Goal: Ask a question

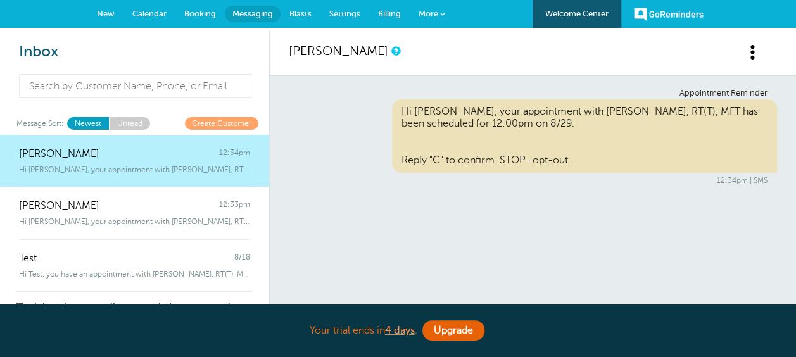
click at [309, 13] on span "Blasts" at bounding box center [300, 13] width 22 height 9
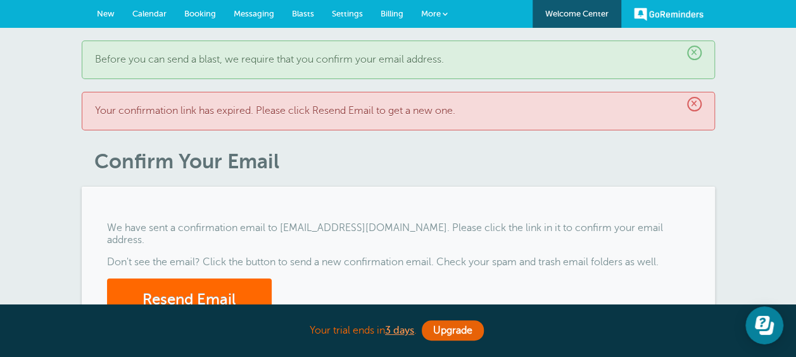
click at [450, 61] on p "Before you can send a blast, we require that you confirm your email address." at bounding box center [398, 60] width 607 height 12
click at [462, 113] on p "Your confirmation link has expired. Please click Resend Email to get a new one." at bounding box center [398, 111] width 607 height 12
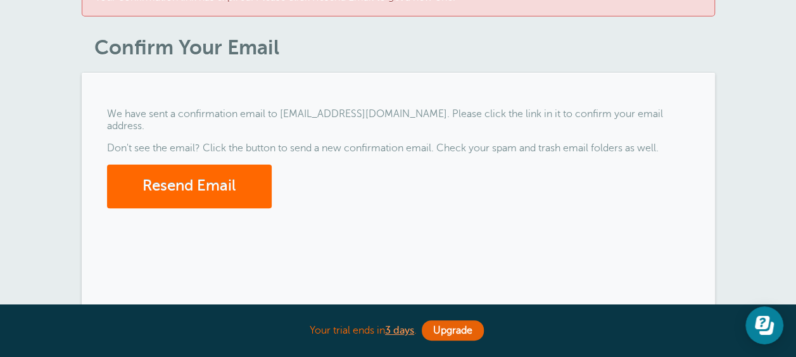
scroll to position [127, 0]
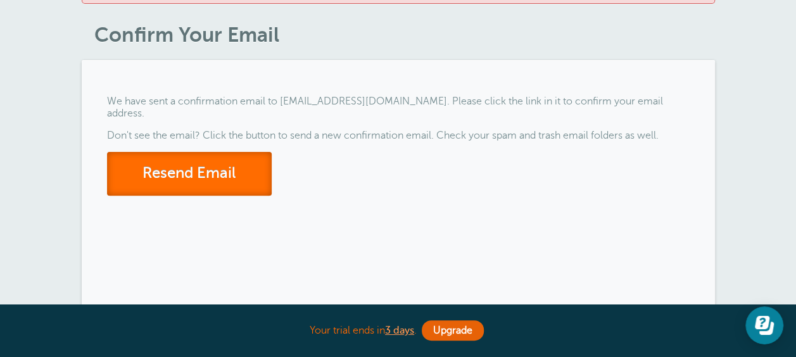
click at [222, 153] on button "Resend Email" at bounding box center [189, 174] width 165 height 44
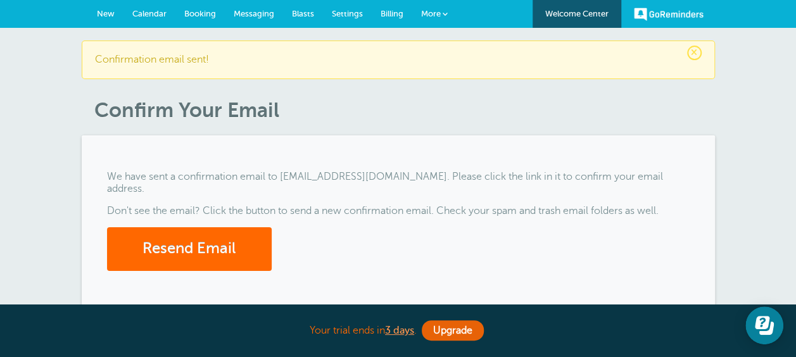
click at [174, 46] on div "× Confirmation email sent!" at bounding box center [398, 60] width 633 height 39
click at [284, 80] on header "× Confirmation email sent! Confirm Your Email" at bounding box center [398, 82] width 633 height 82
click at [286, 98] on header "× Confirmation email sent! Confirm Your Email" at bounding box center [398, 82] width 633 height 82
click at [586, 54] on div "× Confirmation email sent!" at bounding box center [398, 60] width 633 height 39
drag, startPoint x: 673, startPoint y: 11, endPoint x: 650, endPoint y: 29, distance: 28.4
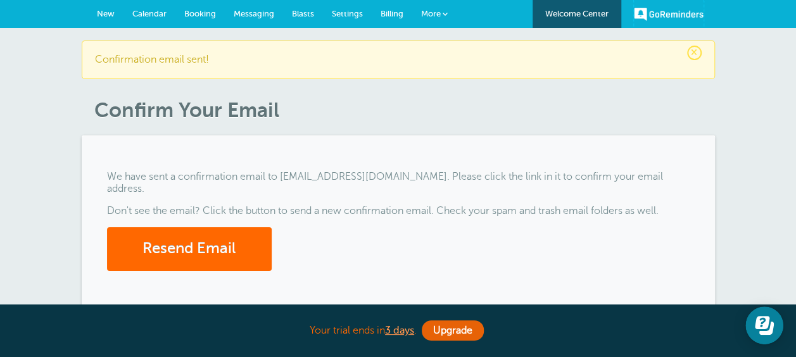
click at [673, 11] on link "GoReminders" at bounding box center [669, 14] width 70 height 28
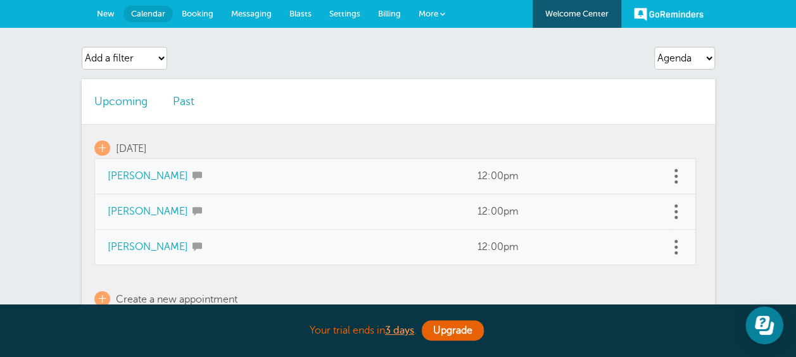
click at [139, 8] on link "Calendar" at bounding box center [147, 14] width 49 height 16
click at [676, 13] on link "GoReminders" at bounding box center [669, 14] width 70 height 28
click at [438, 15] on link "More" at bounding box center [432, 14] width 44 height 28
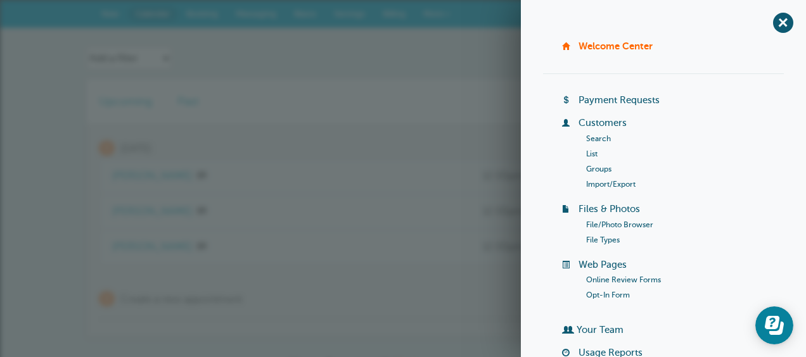
click at [438, 253] on td "[PERSON_NAME]" at bounding box center [284, 247] width 370 height 35
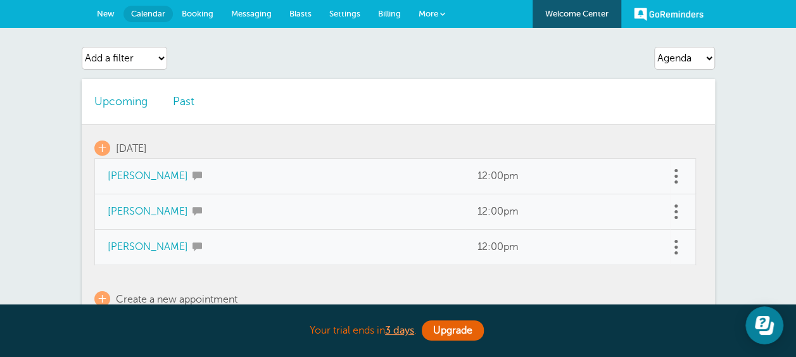
click at [148, 13] on span "Calendar" at bounding box center [148, 13] width 34 height 9
click at [705, 61] on select "Agenda Day Week Month (full view) Month (condensed)" at bounding box center [684, 58] width 61 height 23
select select "month"
click at [654, 47] on select "Agenda Day Week Month (full view) Month (condensed)" at bounding box center [684, 58] width 61 height 23
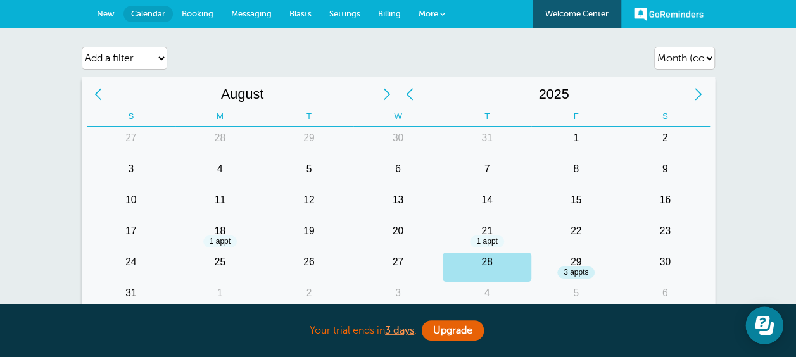
click at [434, 8] on link "More" at bounding box center [432, 14] width 44 height 28
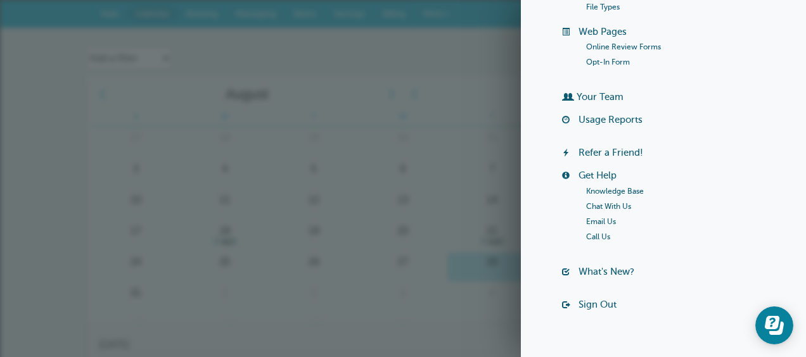
scroll to position [253, 0]
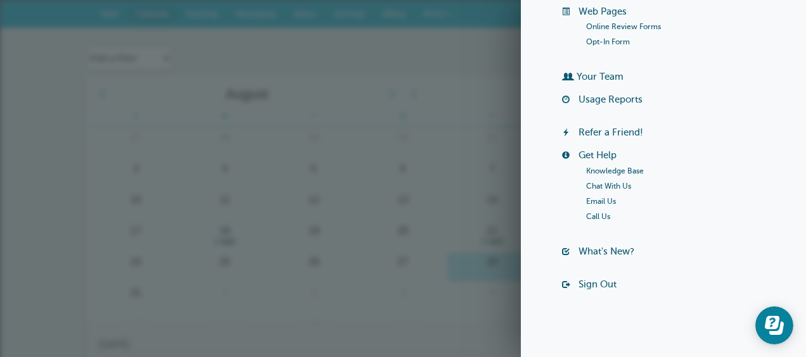
click at [585, 282] on link "Sign Out" at bounding box center [597, 284] width 38 height 10
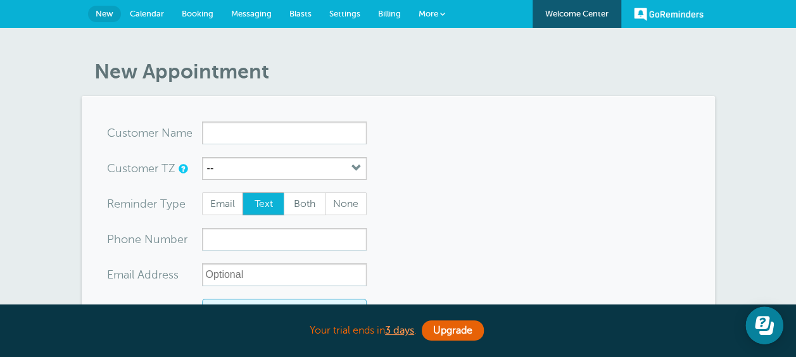
click at [303, 14] on span "Blasts" at bounding box center [300, 13] width 22 height 9
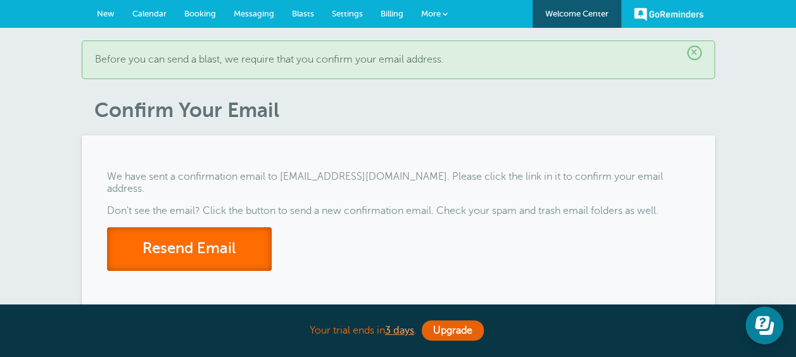
click at [219, 237] on button "Resend Email" at bounding box center [189, 249] width 165 height 44
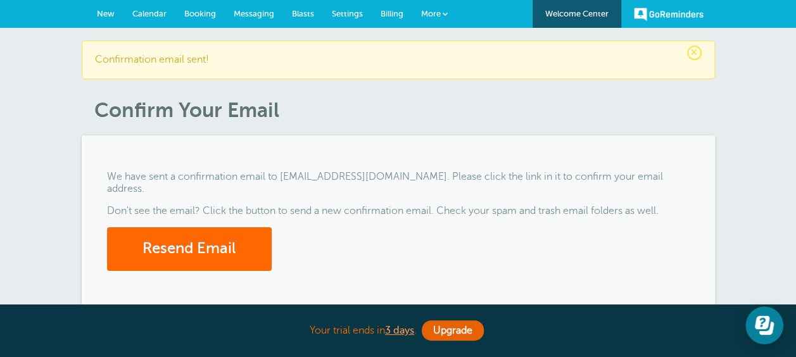
click at [681, 13] on link "GoReminders" at bounding box center [669, 14] width 70 height 28
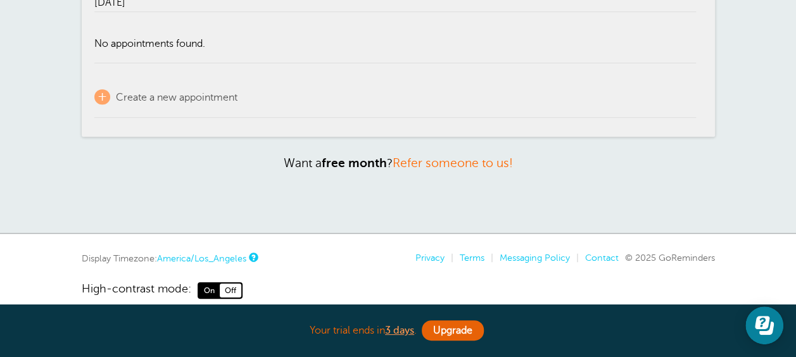
scroll to position [360, 0]
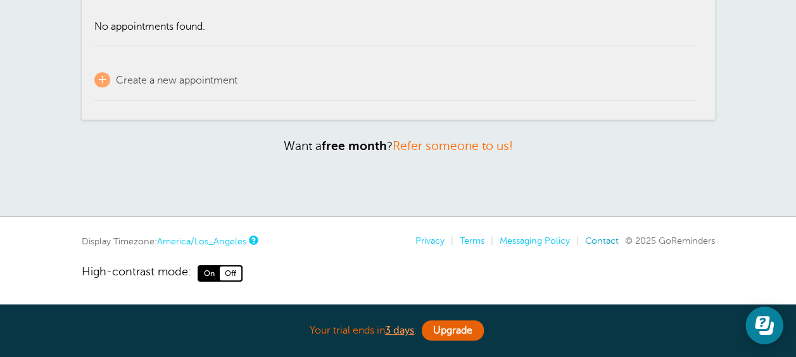
click at [606, 237] on link "Contact" at bounding box center [602, 241] width 34 height 10
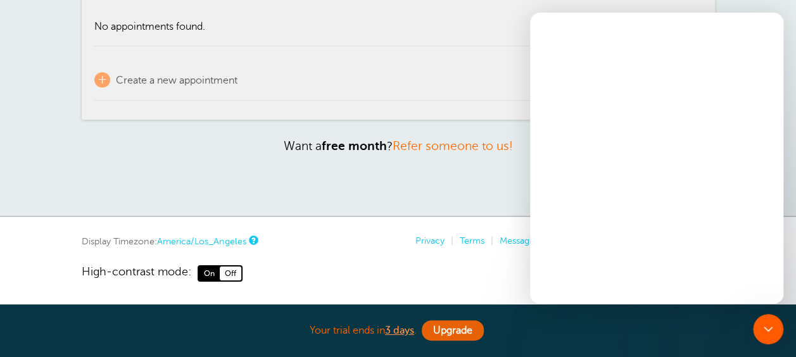
scroll to position [0, 0]
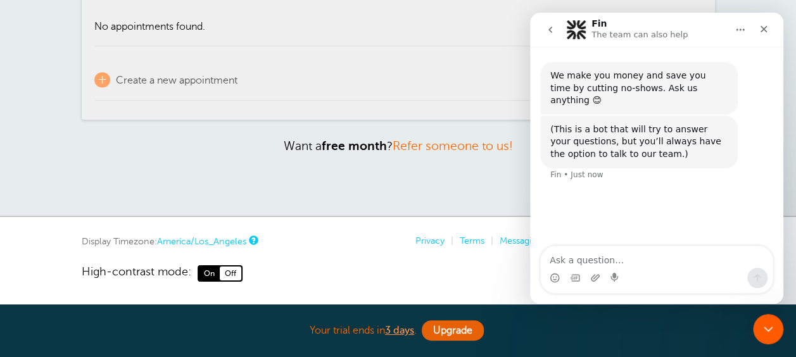
click at [738, 30] on icon "Home" at bounding box center [740, 30] width 10 height 10
click at [743, 129] on div "(This is a bot that will try to answer your questions, but you’ll always have t…" at bounding box center [656, 156] width 233 height 80
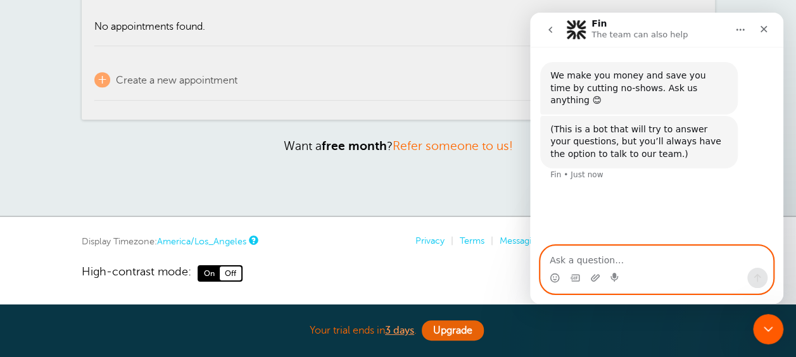
click at [603, 256] on textarea "Ask a question…" at bounding box center [657, 257] width 232 height 22
type textarea "can't get past the new password demand"
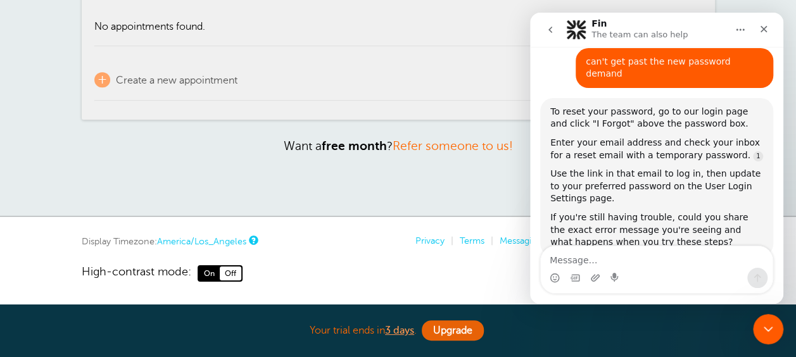
scroll to position [142, 0]
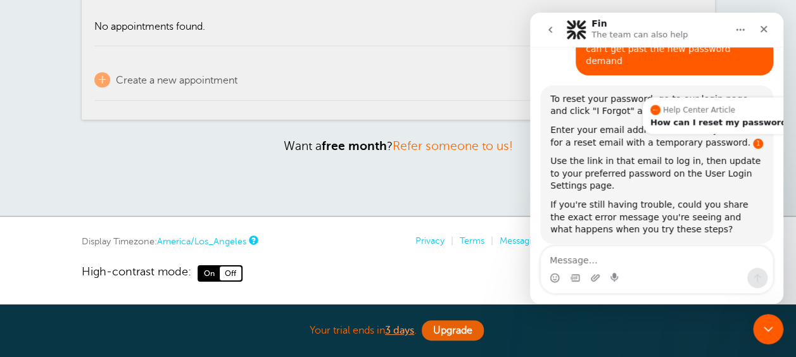
click at [753, 139] on link "Source reference 3043664:" at bounding box center [758, 144] width 10 height 10
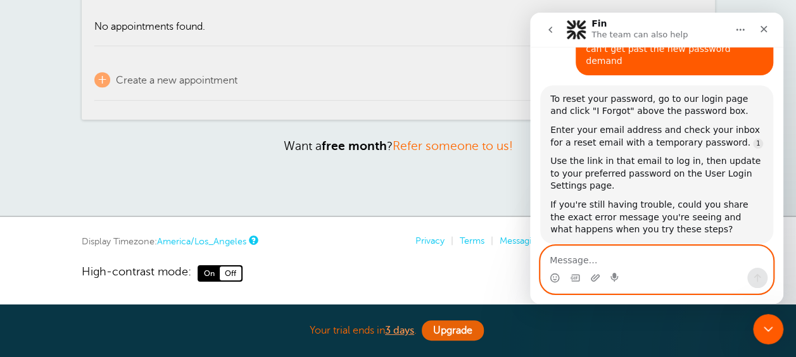
click at [611, 267] on textarea "Message…" at bounding box center [657, 257] width 232 height 22
type textarea "just get a password not accepted"
click at [760, 277] on icon "Send a message…" at bounding box center [757, 278] width 7 height 8
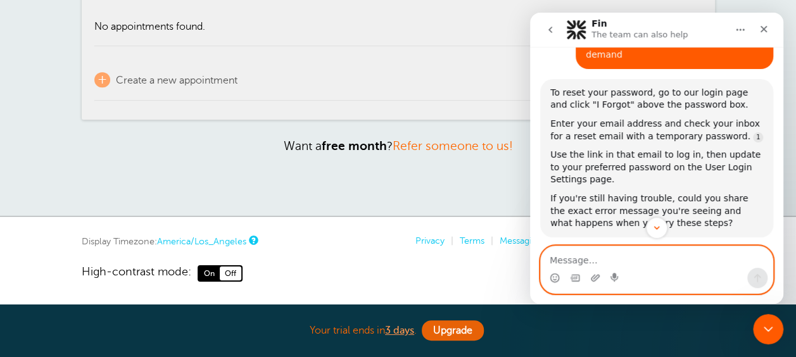
scroll to position [148, 0]
type textarea "how do i talk to a human?"
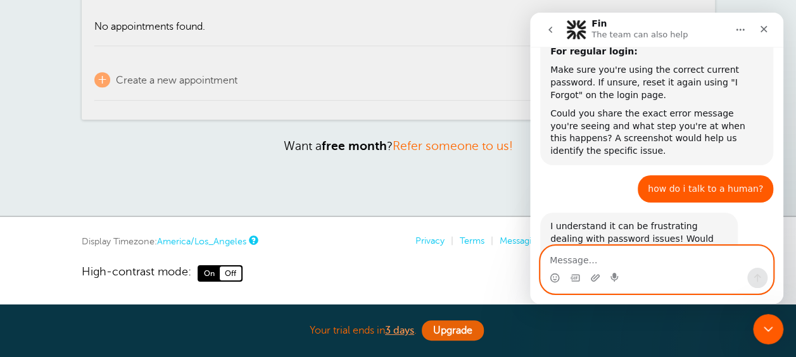
scroll to position [576, 0]
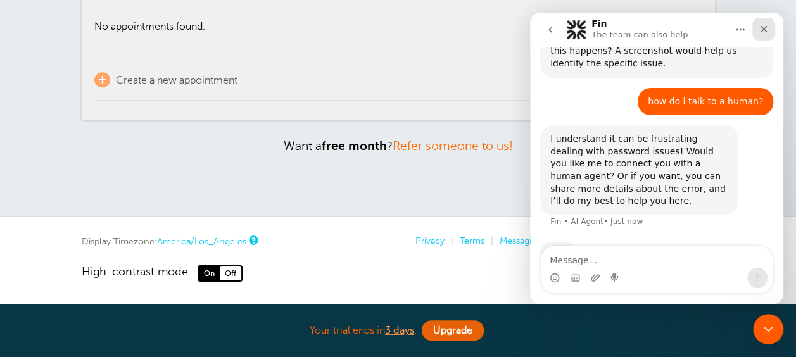
click at [762, 25] on icon "Close" at bounding box center [764, 29] width 10 height 10
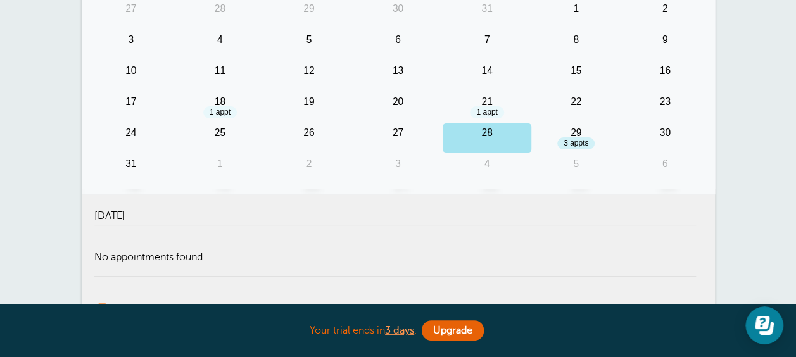
scroll to position [0, 0]
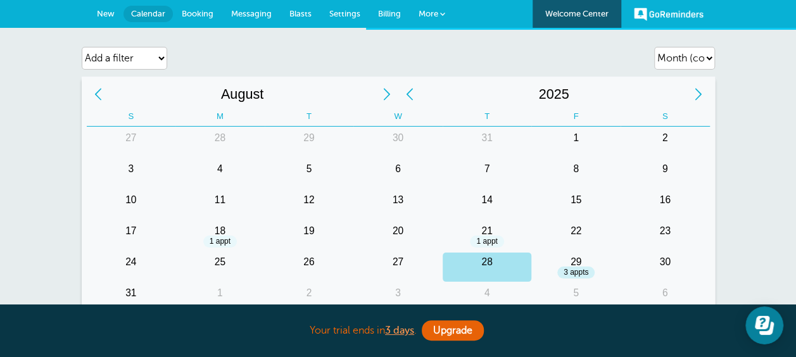
click at [671, 15] on link "GoReminders" at bounding box center [669, 14] width 70 height 28
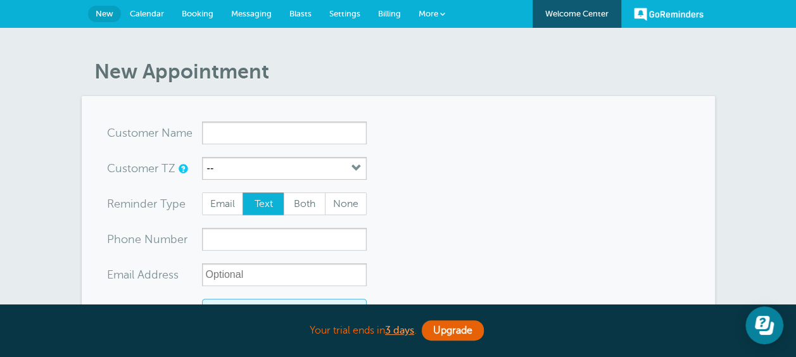
click at [328, 134] on input "x-no-autofill" at bounding box center [284, 133] width 165 height 23
click at [681, 10] on link "GoReminders" at bounding box center [669, 14] width 70 height 28
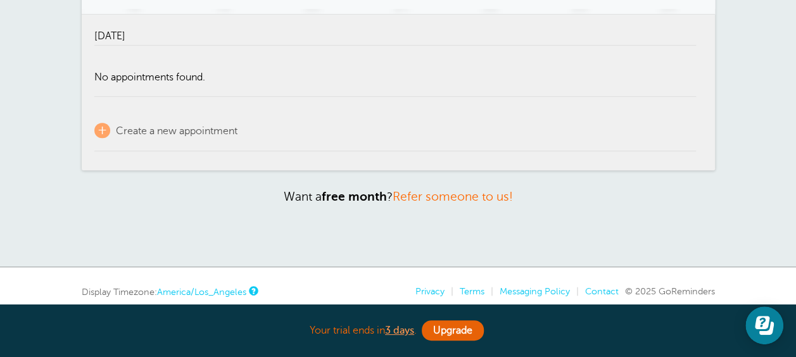
scroll to position [360, 0]
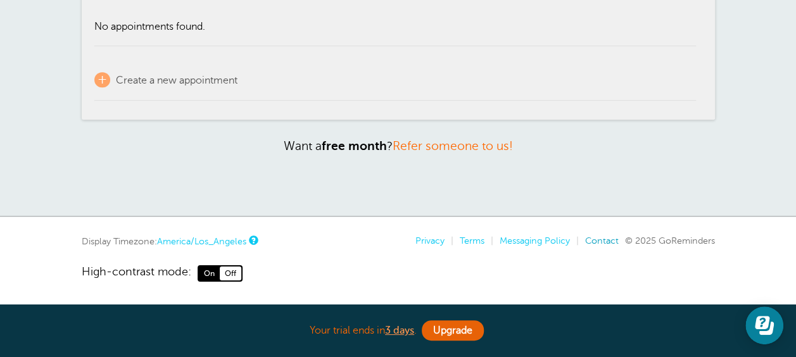
click at [594, 237] on link "Contact" at bounding box center [602, 241] width 34 height 10
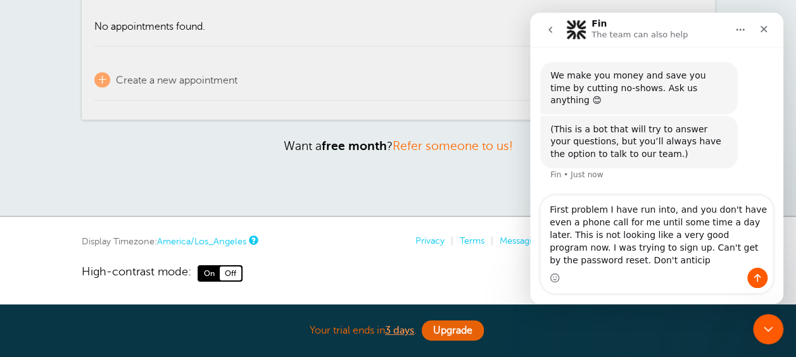
scroll to position [0, 0]
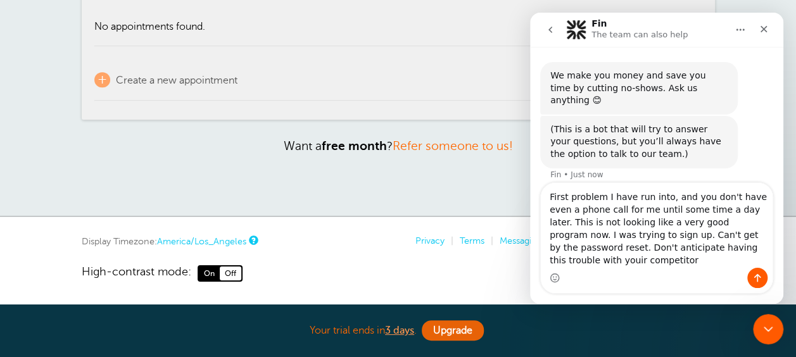
type textarea "First problem I have run into, and you don't have even a phone call for me unti…"
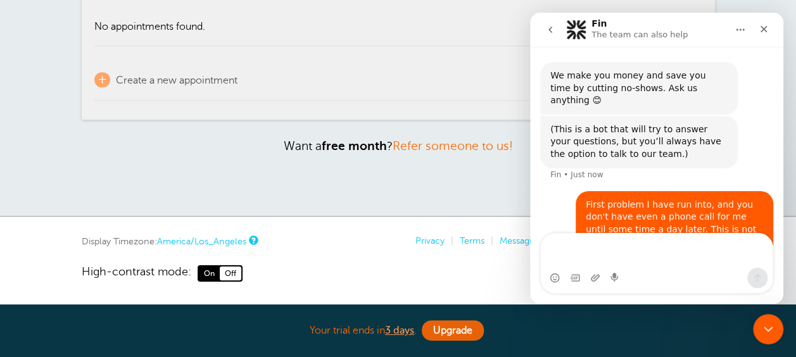
type textarea "M"
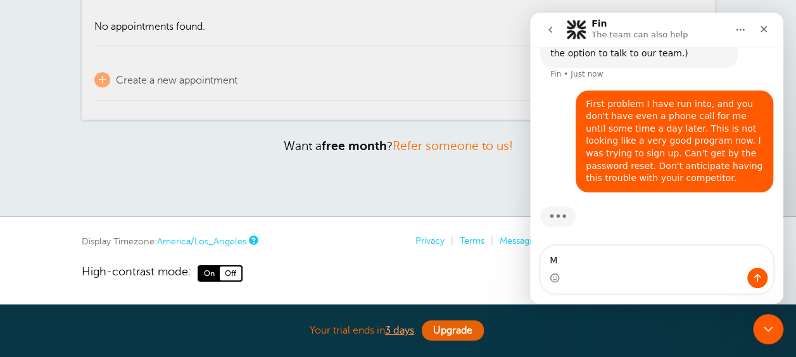
scroll to position [101, 0]
click at [703, 156] on div "First problem I have run into, and you don't have even a phone call for me unti…" at bounding box center [674, 141] width 177 height 87
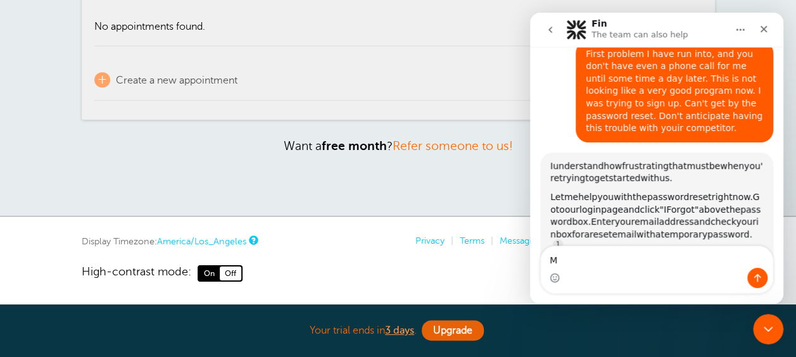
scroll to position [127, 0]
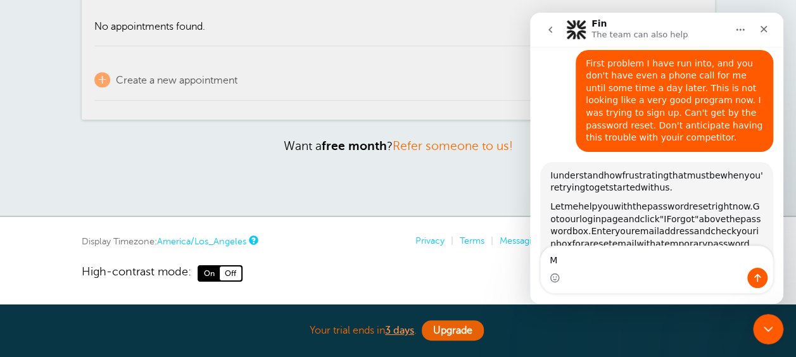
click at [742, 30] on icon "Home" at bounding box center [740, 30] width 10 height 10
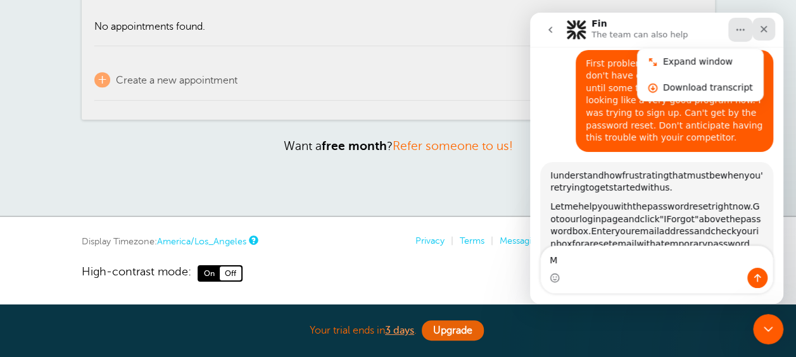
drag, startPoint x: 763, startPoint y: 25, endPoint x: 763, endPoint y: 32, distance: 7.0
click at [763, 32] on icon "Close" at bounding box center [764, 29] width 10 height 10
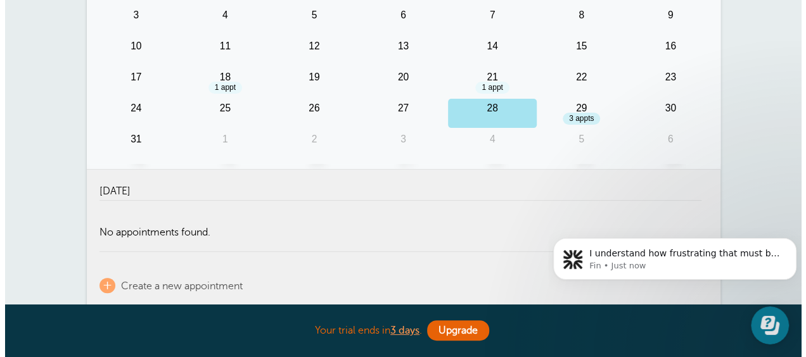
scroll to position [0, 0]
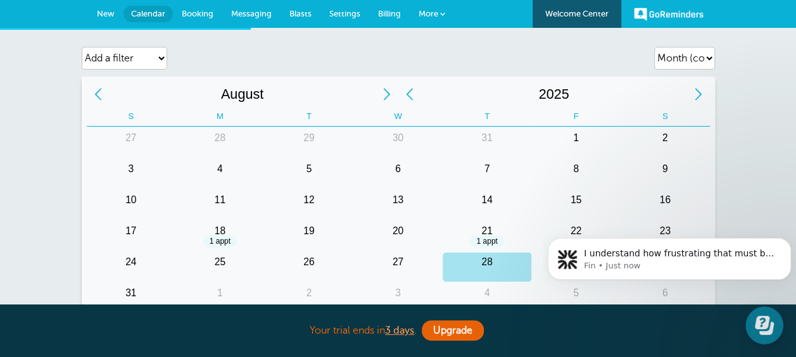
click at [428, 8] on link "More" at bounding box center [432, 14] width 44 height 28
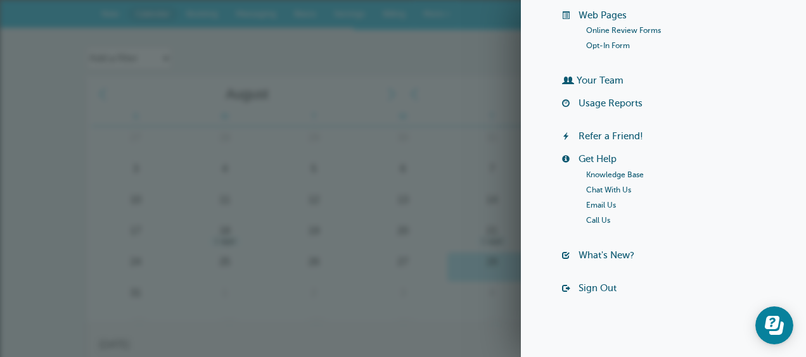
scroll to position [255, 0]
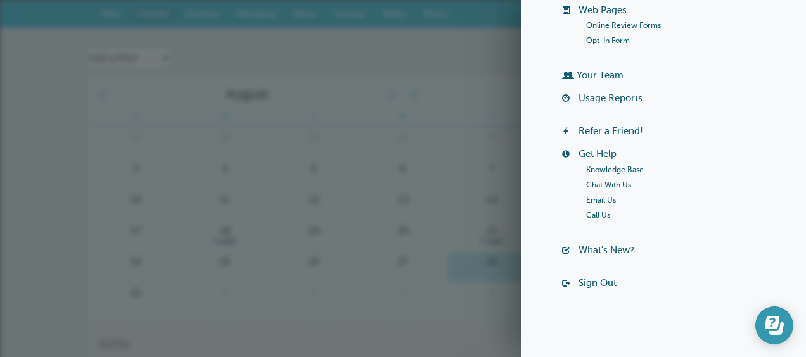
click at [770, 322] on icon "Open Learn | Contact Us" at bounding box center [771, 322] width 15 height 13
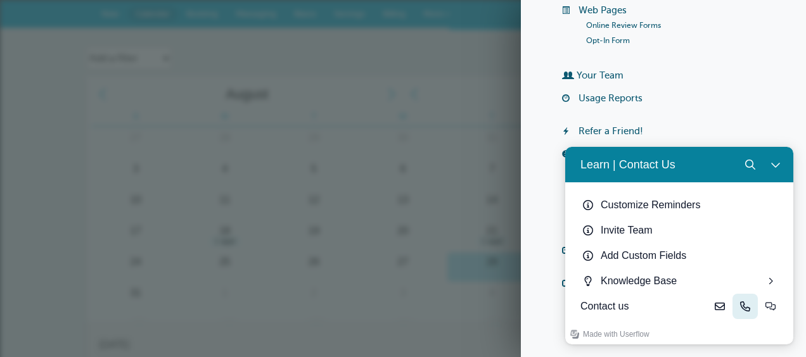
click at [747, 306] on icon "Phone" at bounding box center [745, 306] width 10 height 10
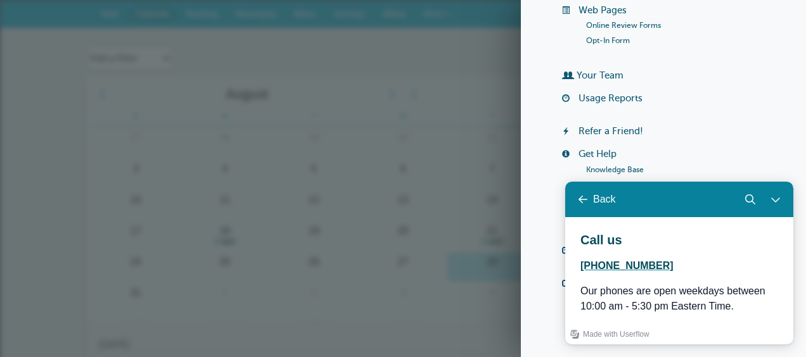
click at [455, 94] on span "2025" at bounding box center [559, 94] width 266 height 25
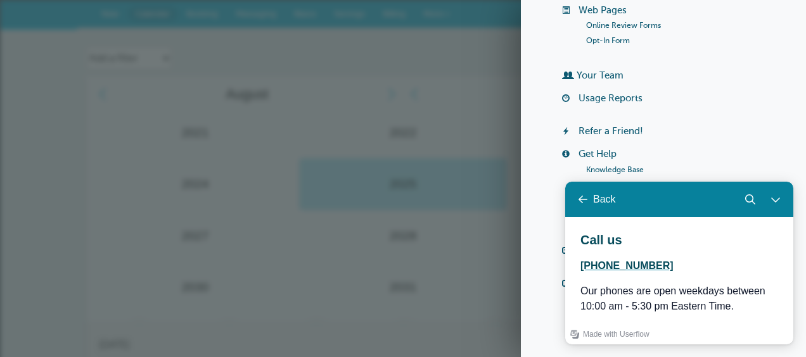
drag, startPoint x: 641, startPoint y: 115, endPoint x: 659, endPoint y: 151, distance: 40.2
click at [651, 115] on div "Welcome Center Billing Payment Requests Customers Search List Groups Import/Exp…" at bounding box center [663, 43] width 241 height 514
click at [776, 197] on icon "Close Learn | Contact Us" at bounding box center [775, 199] width 10 height 10
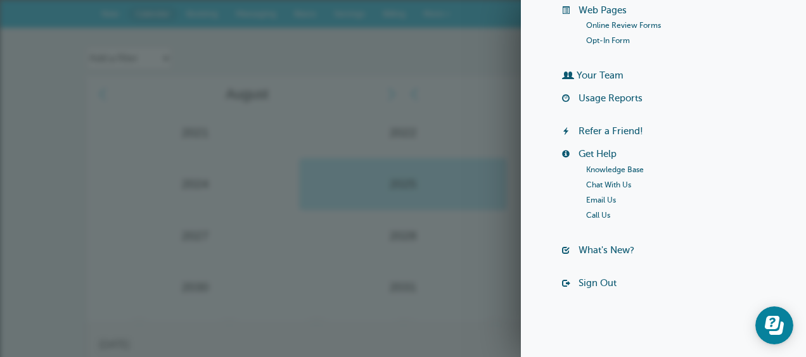
click at [740, 70] on li "Your Team" at bounding box center [673, 81] width 222 height 23
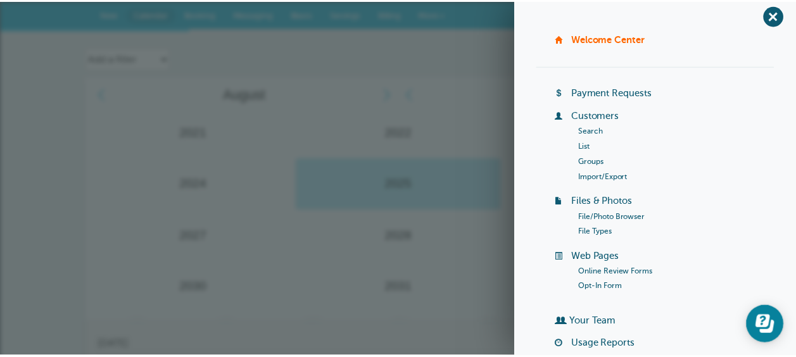
scroll to position [0, 0]
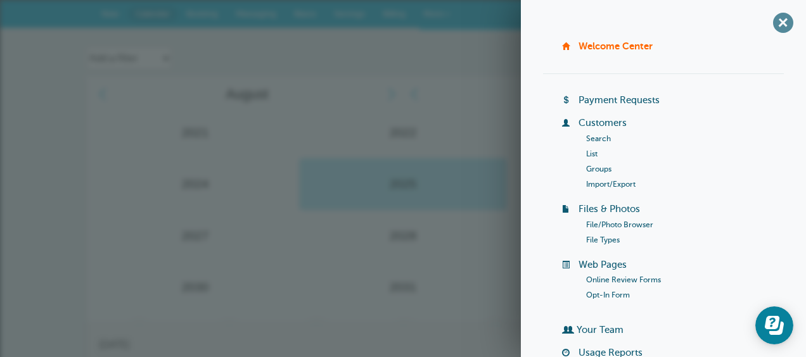
click at [771, 25] on span "+" at bounding box center [782, 22] width 28 height 28
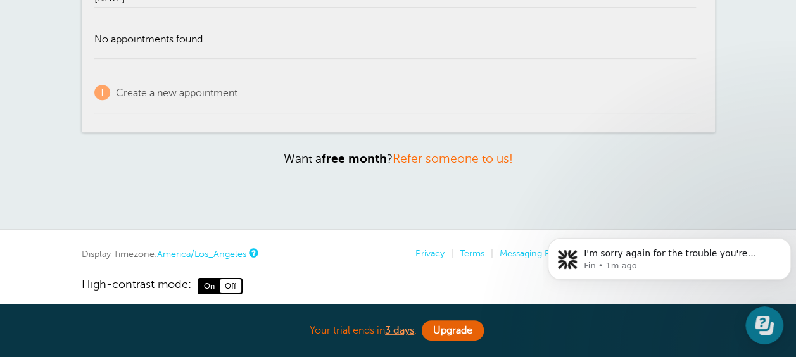
scroll to position [360, 0]
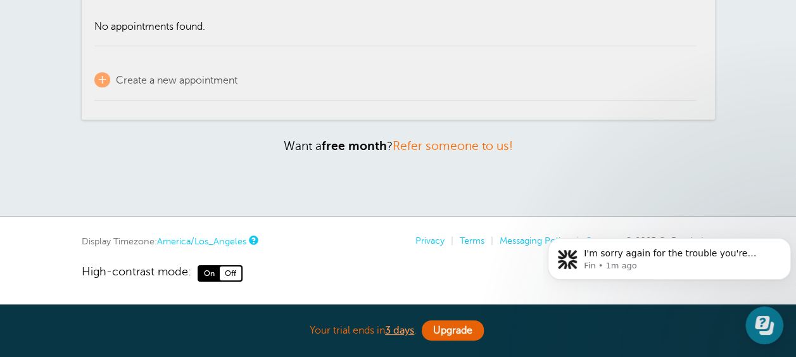
click at [507, 269] on link "High-contrast mode: On Off" at bounding box center [398, 273] width 633 height 16
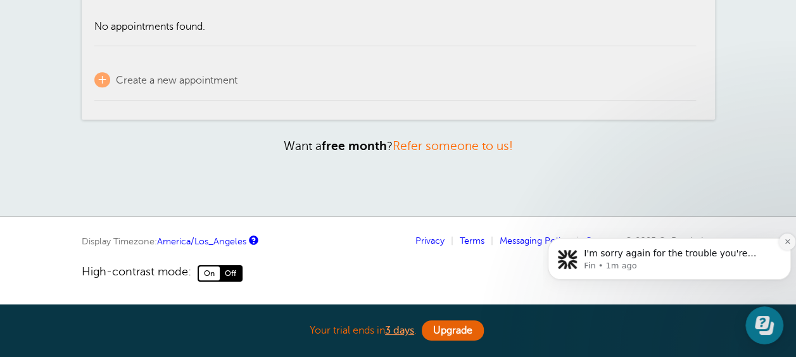
click at [785, 240] on icon "Dismiss notification" at bounding box center [787, 241] width 7 height 7
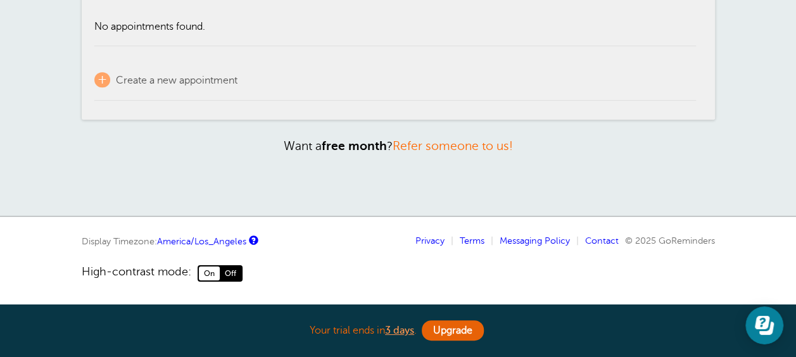
click at [593, 236] on link "Contact" at bounding box center [602, 241] width 34 height 10
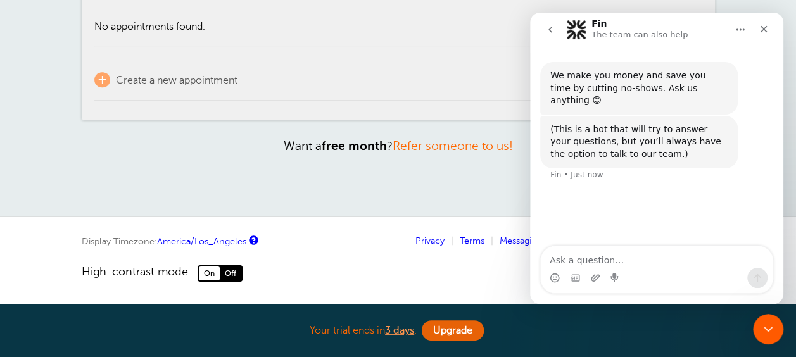
click at [396, 243] on nav "Display Timezone: America/Los_Angeles Privacy | Terms | Messaging Policy | Cont…" at bounding box center [398, 259] width 633 height 46
click at [735, 27] on button "Home" at bounding box center [740, 30] width 24 height 24
click at [758, 67] on div "We make you money and save you time by cutting no-shows. Ask us anything 😊 Fin …" at bounding box center [656, 89] width 233 height 54
click at [763, 26] on icon "Close" at bounding box center [764, 29] width 10 height 10
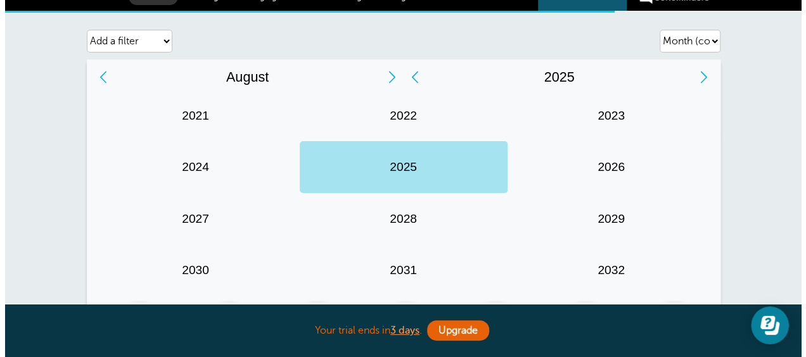
scroll to position [0, 0]
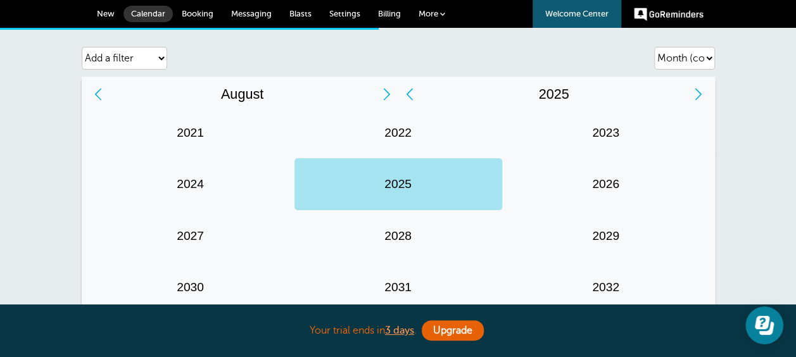
click at [441, 11] on span at bounding box center [442, 13] width 5 height 5
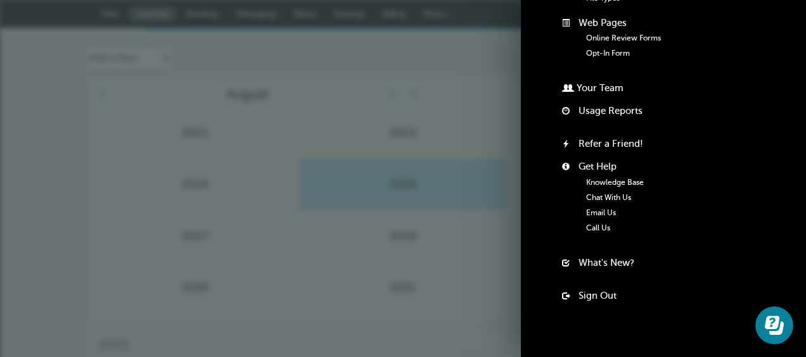
scroll to position [253, 0]
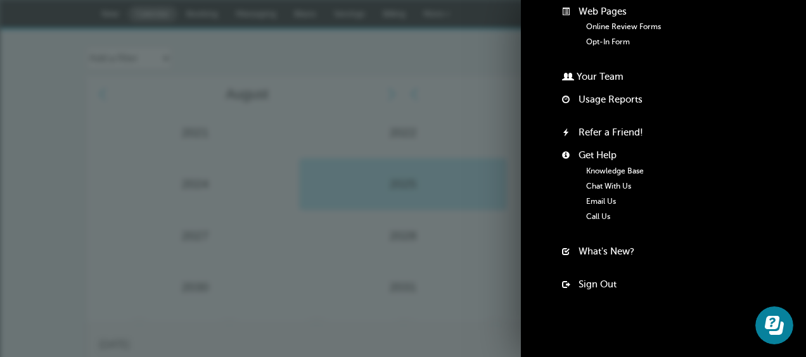
click at [595, 200] on link "Email Us" at bounding box center [601, 201] width 30 height 9
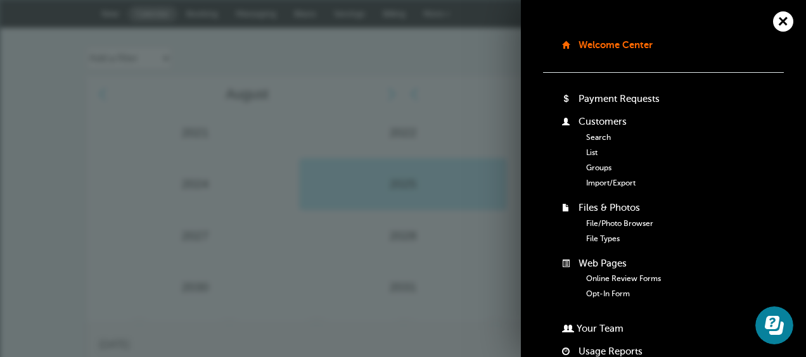
scroll to position [0, 0]
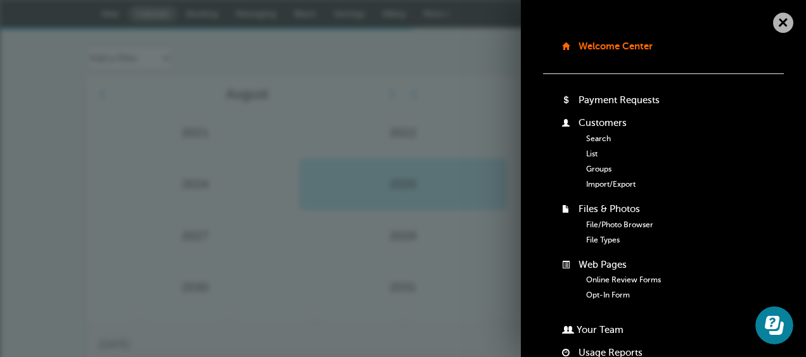
click at [772, 23] on span "+" at bounding box center [782, 22] width 28 height 28
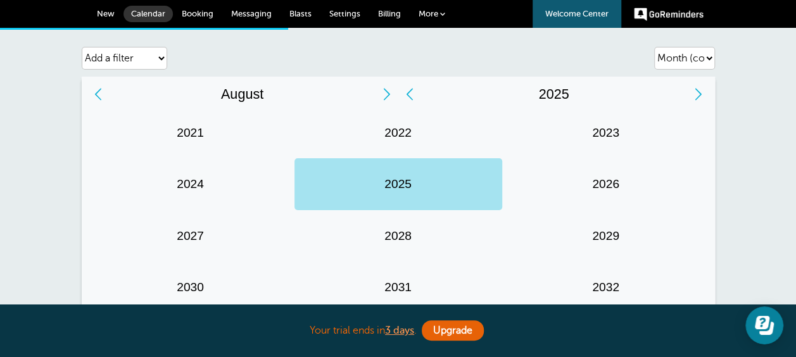
click at [431, 16] on span "More" at bounding box center [429, 13] width 20 height 9
